Goal: Check status: Check status

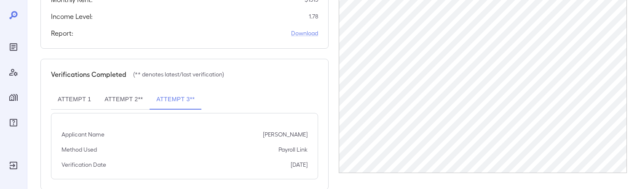
scroll to position [258, 0]
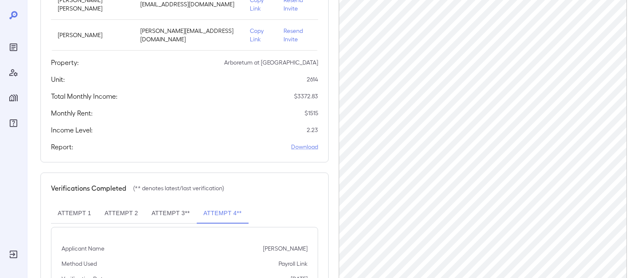
scroll to position [146, 0]
click at [160, 189] on button "Attempt 3**" at bounding box center [171, 212] width 52 height 20
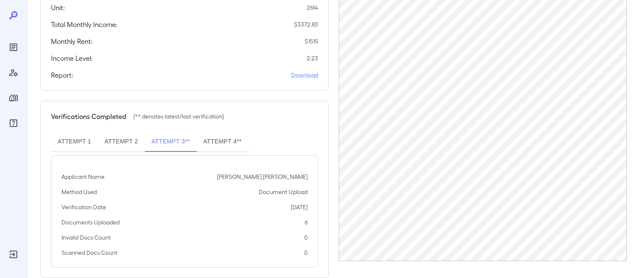
click at [227, 131] on button "Attempt 4**" at bounding box center [223, 141] width 52 height 20
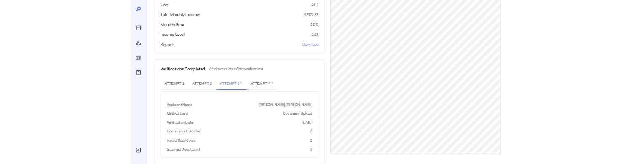
scroll to position [171, 0]
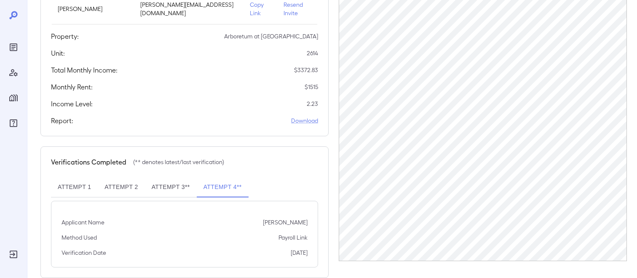
drag, startPoint x: 282, startPoint y: 236, endPoint x: 306, endPoint y: 236, distance: 24.4
click at [306, 189] on div "Verification Date 08/13/2025" at bounding box center [184, 252] width 246 height 8
click at [306, 189] on p "[DATE]" at bounding box center [299, 252] width 17 height 8
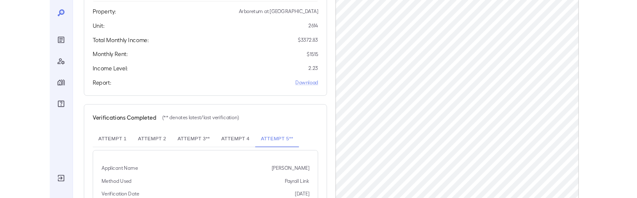
scroll to position [194, 0]
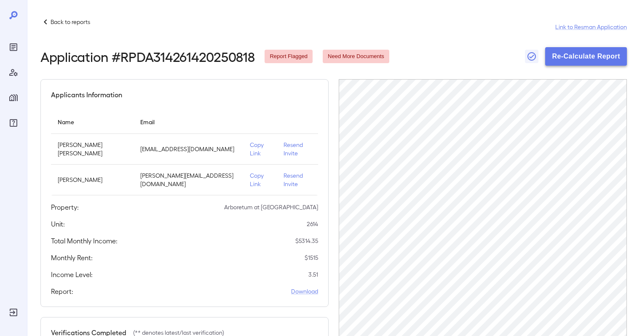
click at [588, 56] on button "Re-Calculate Report" at bounding box center [586, 56] width 82 height 19
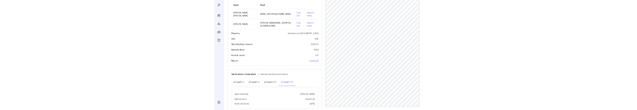
scroll to position [106, 0]
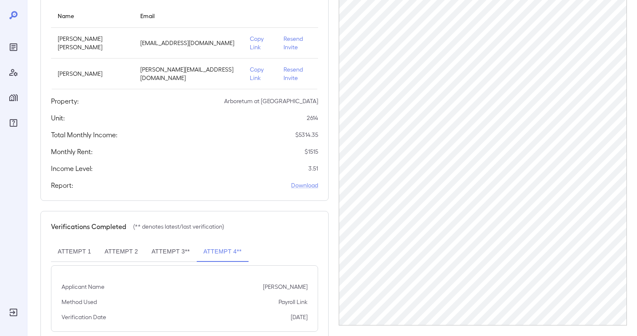
click at [160, 163] on div "Income Level: 3.51" at bounding box center [184, 168] width 267 height 10
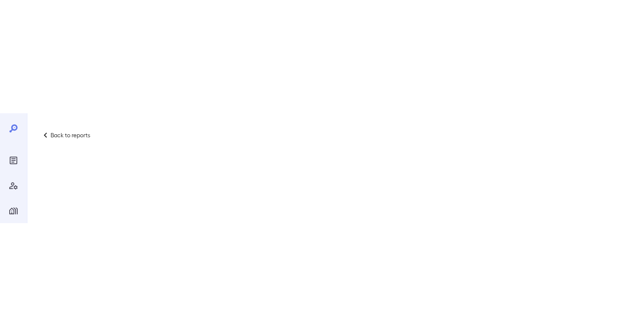
scroll to position [106, 0]
